Goal: Check status: Verify the current state of an ongoing process or item

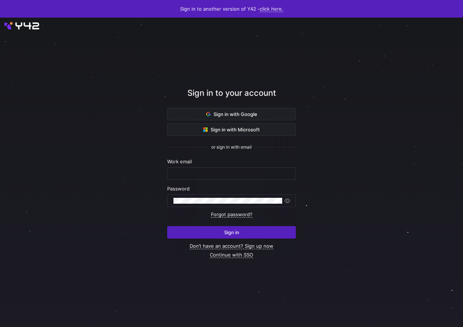
type input "denali@modular.com"
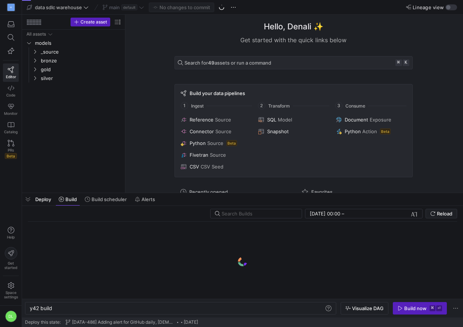
scroll to position [0, 22]
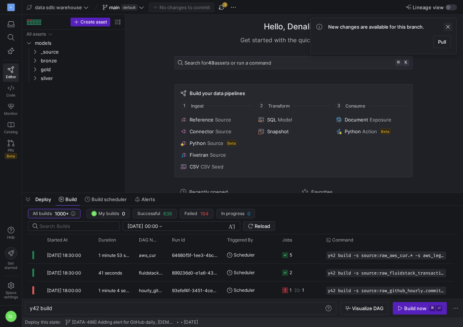
click at [447, 29] on span at bounding box center [447, 26] width 9 height 9
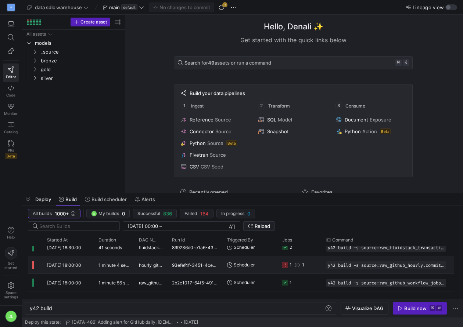
scroll to position [23, 0]
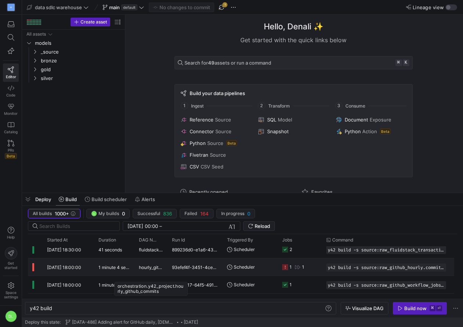
click at [163, 262] on span "hourly_github_commits" at bounding box center [151, 267] width 24 height 17
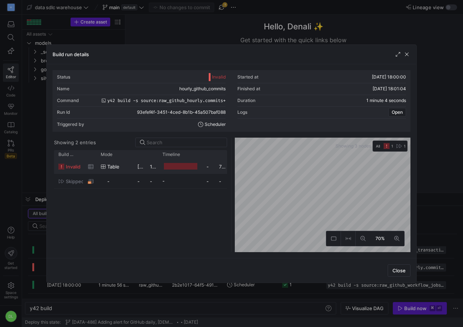
click at [68, 164] on span "invalid" at bounding box center [73, 167] width 15 height 14
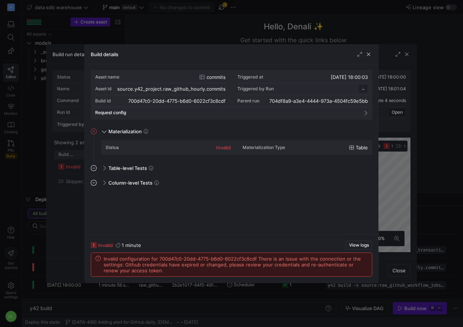
scroll to position [66, 0]
click at [367, 55] on span "button" at bounding box center [367, 54] width 7 height 7
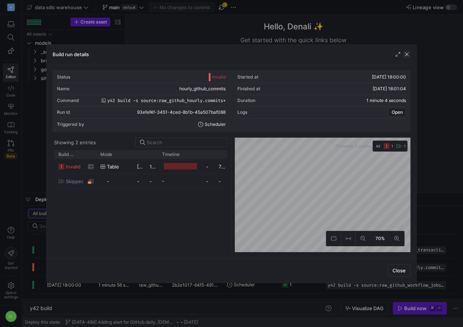
click at [407, 52] on span "button" at bounding box center [406, 54] width 7 height 7
